Goal: Navigation & Orientation: Find specific page/section

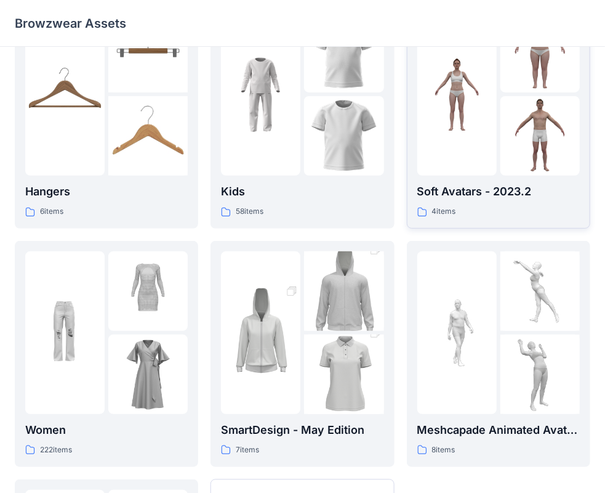
scroll to position [62, 0]
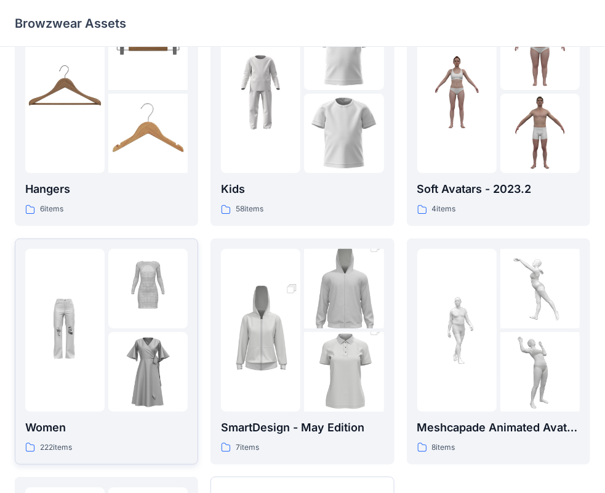
click at [100, 396] on div at bounding box center [64, 330] width 79 height 163
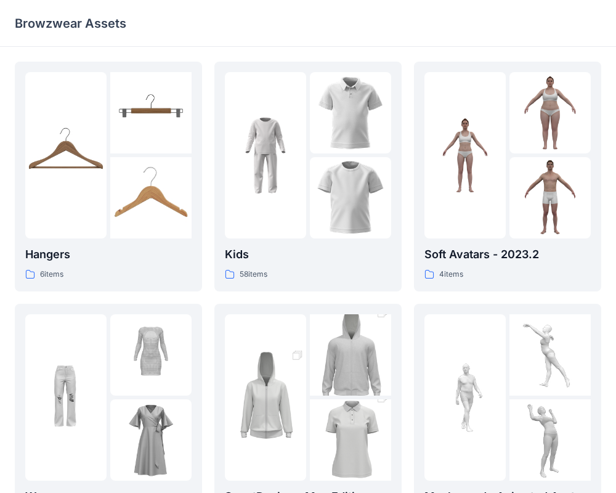
click at [100, 396] on div "Hangers 6 items Women 222 items Men 56 items Kids 58 items SmartDesign - May Ed…" at bounding box center [308, 428] width 616 height 762
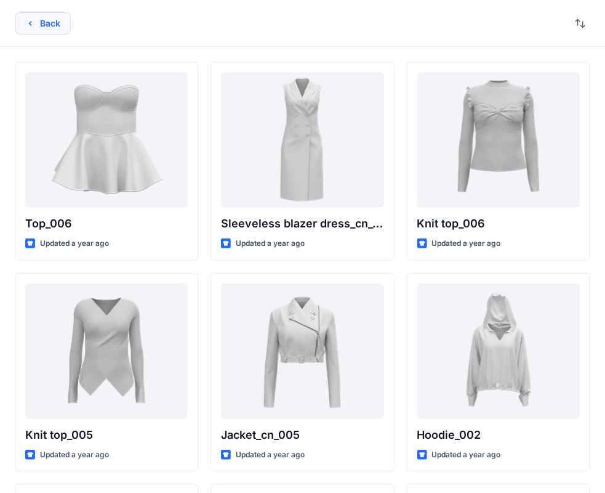
click at [46, 31] on button "Back" at bounding box center [43, 23] width 56 height 22
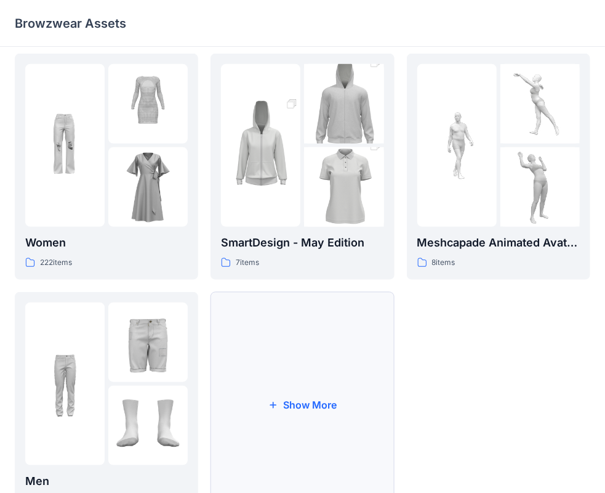
scroll to position [244, 0]
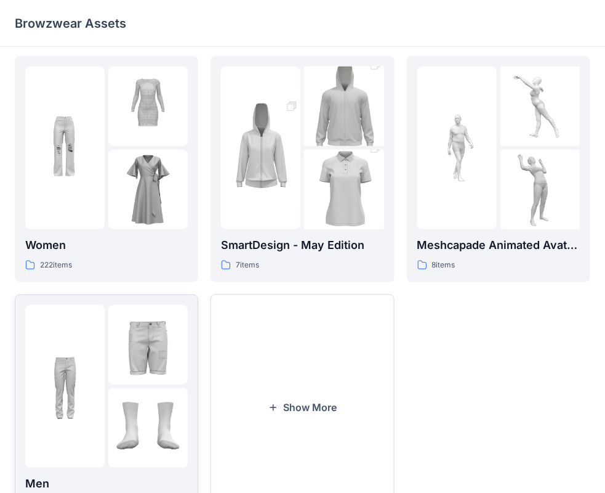
click at [140, 344] on img at bounding box center [147, 344] width 79 height 79
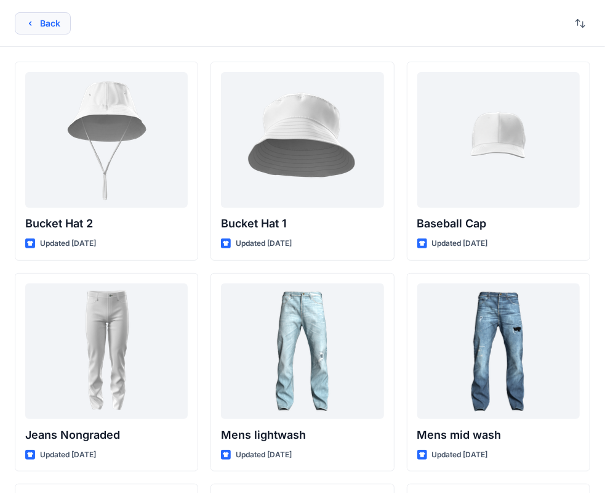
click at [27, 22] on icon "button" at bounding box center [30, 23] width 10 height 10
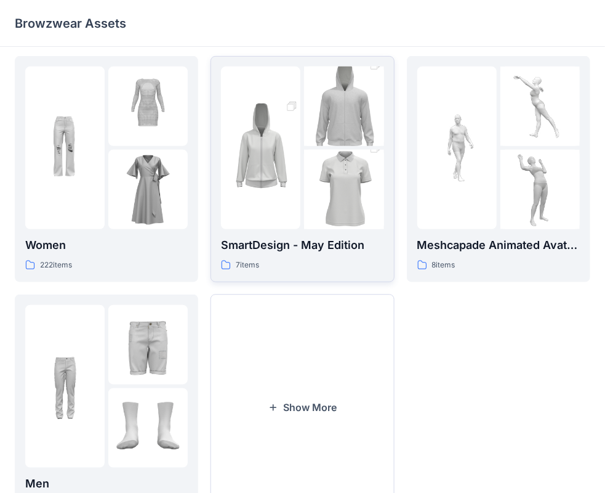
click at [289, 219] on div at bounding box center [260, 147] width 79 height 163
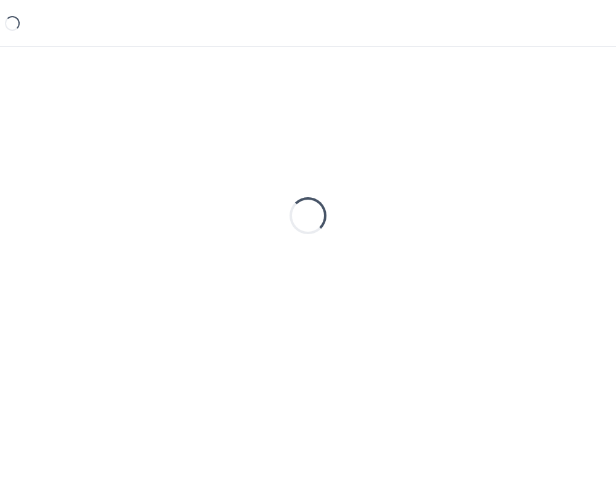
click at [287, 225] on div "Loading..." at bounding box center [308, 216] width 586 height 308
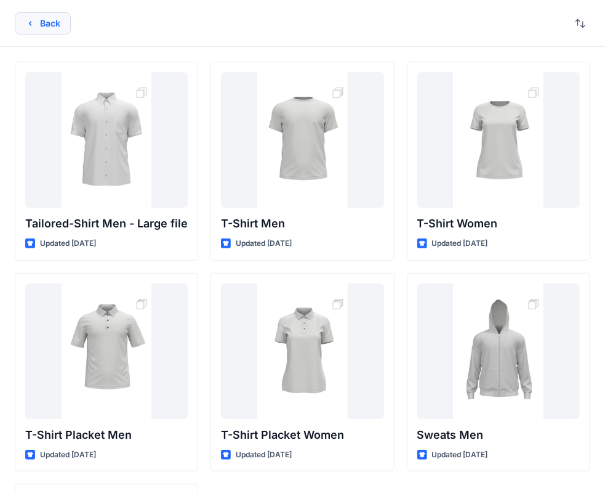
click at [34, 30] on button "Back" at bounding box center [43, 23] width 56 height 22
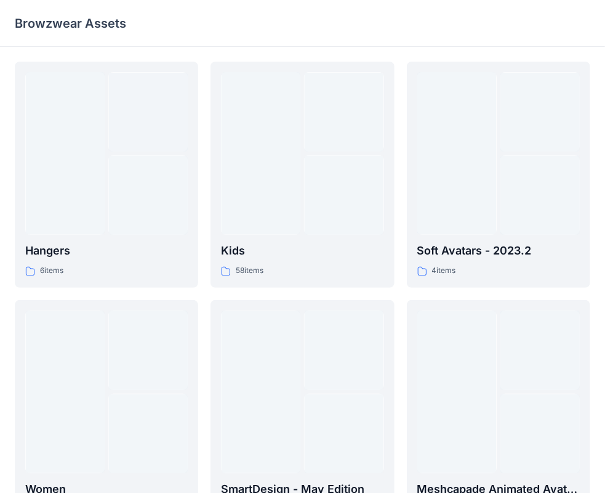
scroll to position [244, 0]
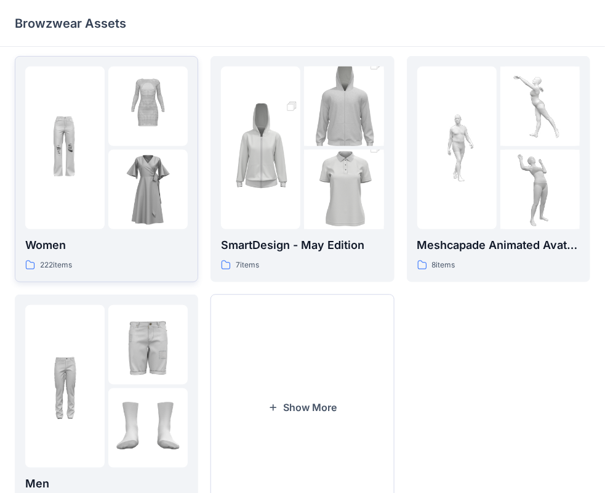
click at [177, 117] on img at bounding box center [147, 105] width 79 height 79
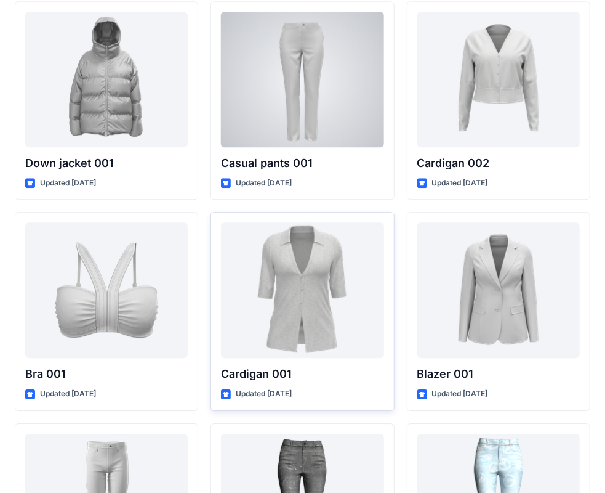
scroll to position [8494, 0]
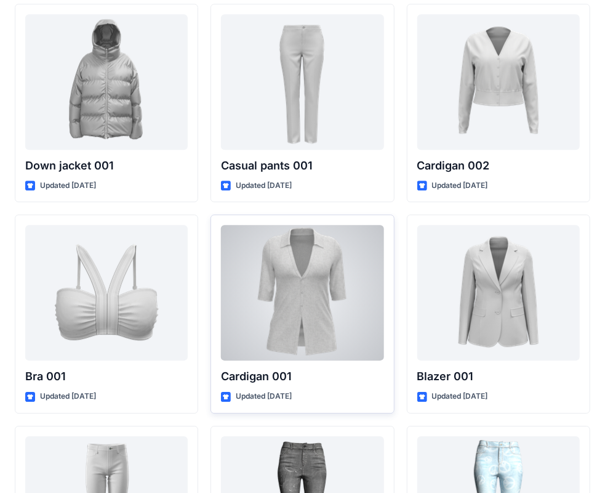
click at [298, 225] on div at bounding box center [302, 292] width 163 height 135
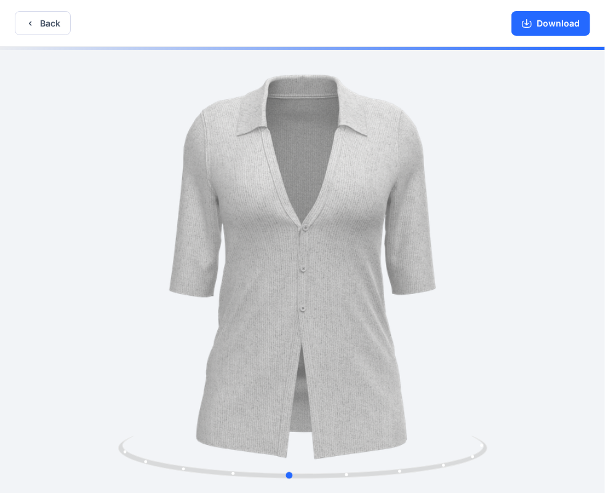
drag, startPoint x: 352, startPoint y: 300, endPoint x: 339, endPoint y: 339, distance: 41.1
click at [339, 339] on div at bounding box center [302, 271] width 605 height 448
click at [562, 20] on button "Download" at bounding box center [551, 23] width 79 height 25
